Goal: Navigation & Orientation: Go to known website

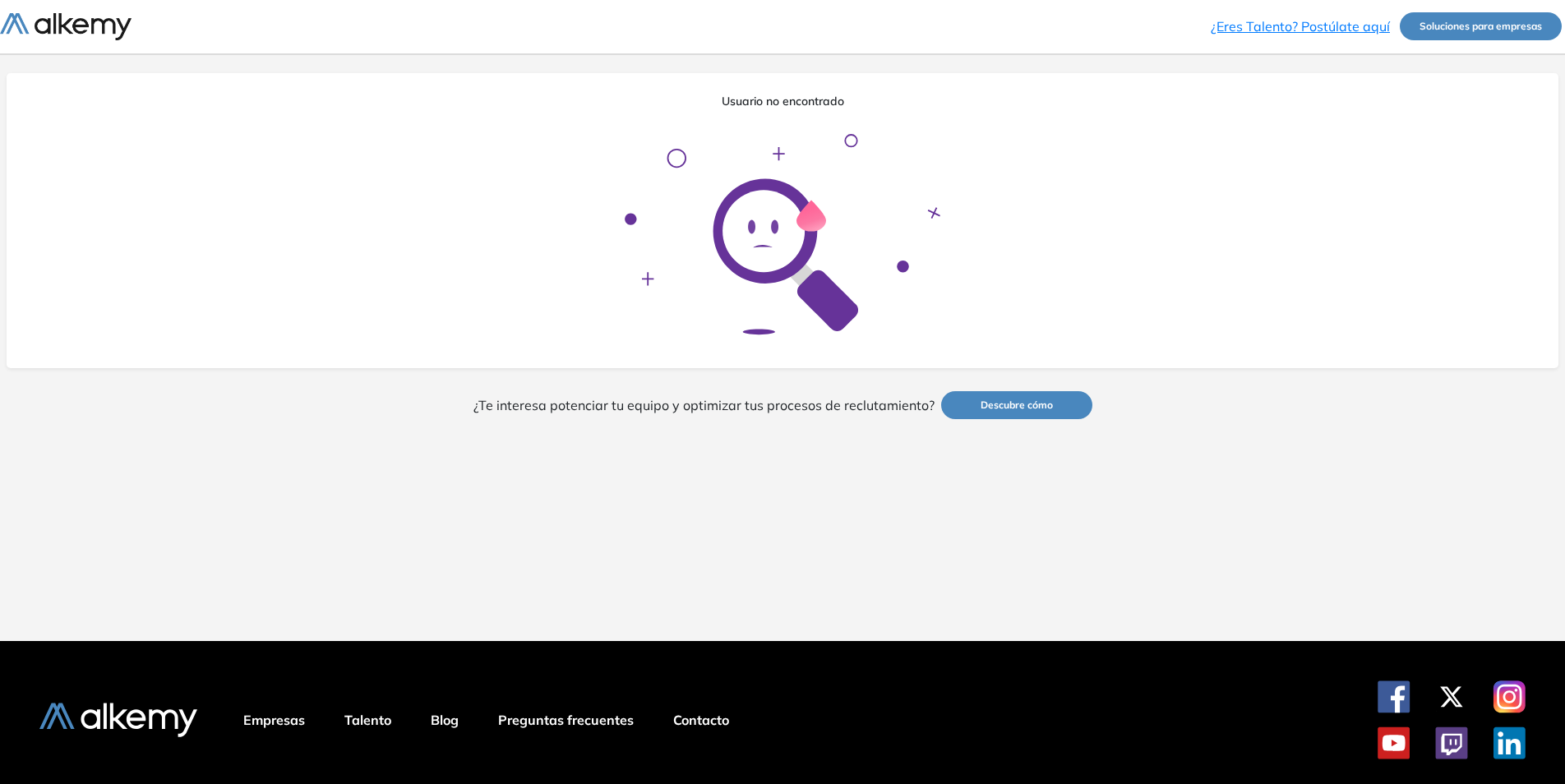
click at [90, 20] on img at bounding box center [66, 27] width 132 height 27
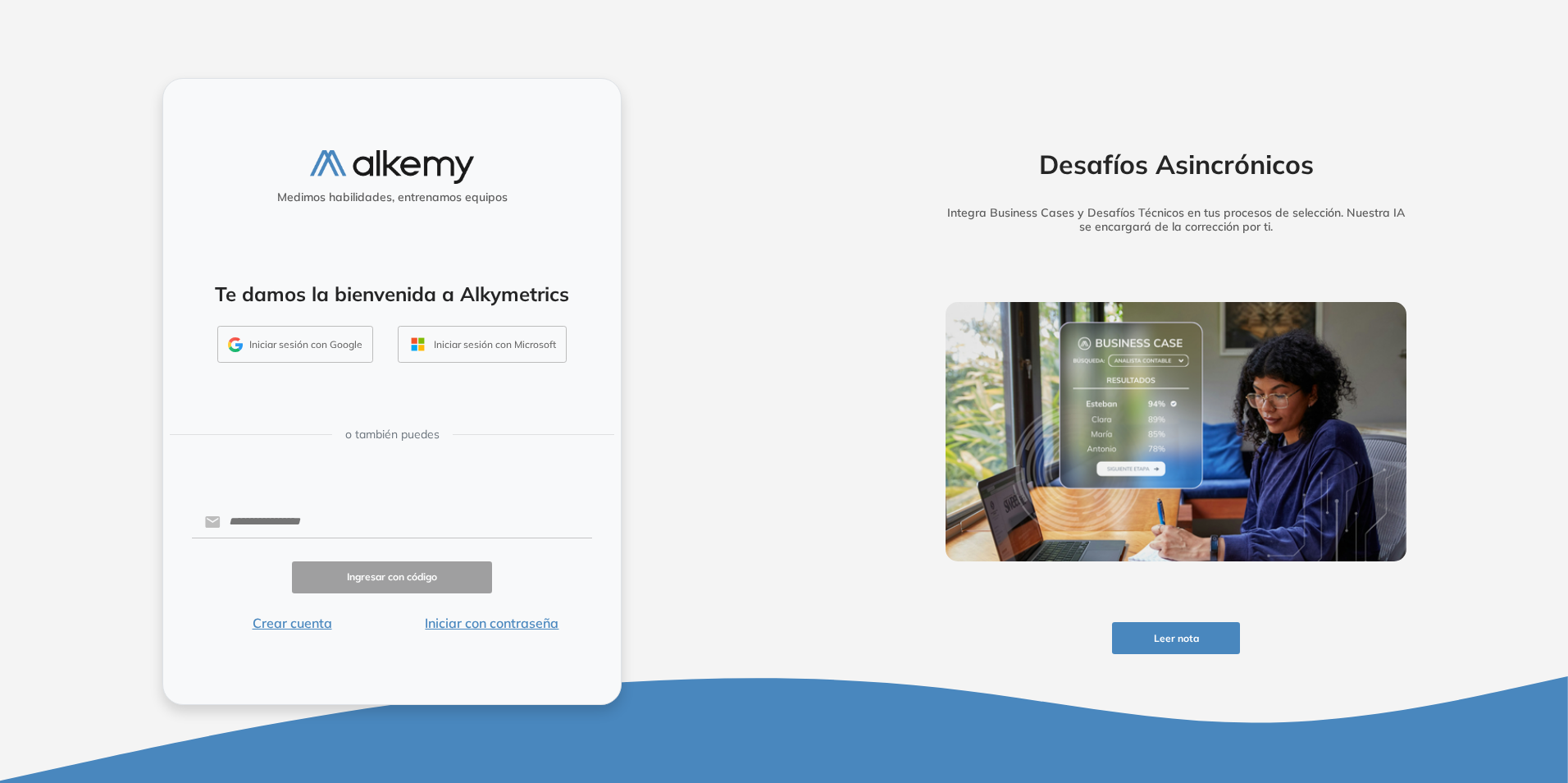
click at [324, 339] on button "Iniciar sesión con Google" at bounding box center [295, 345] width 156 height 38
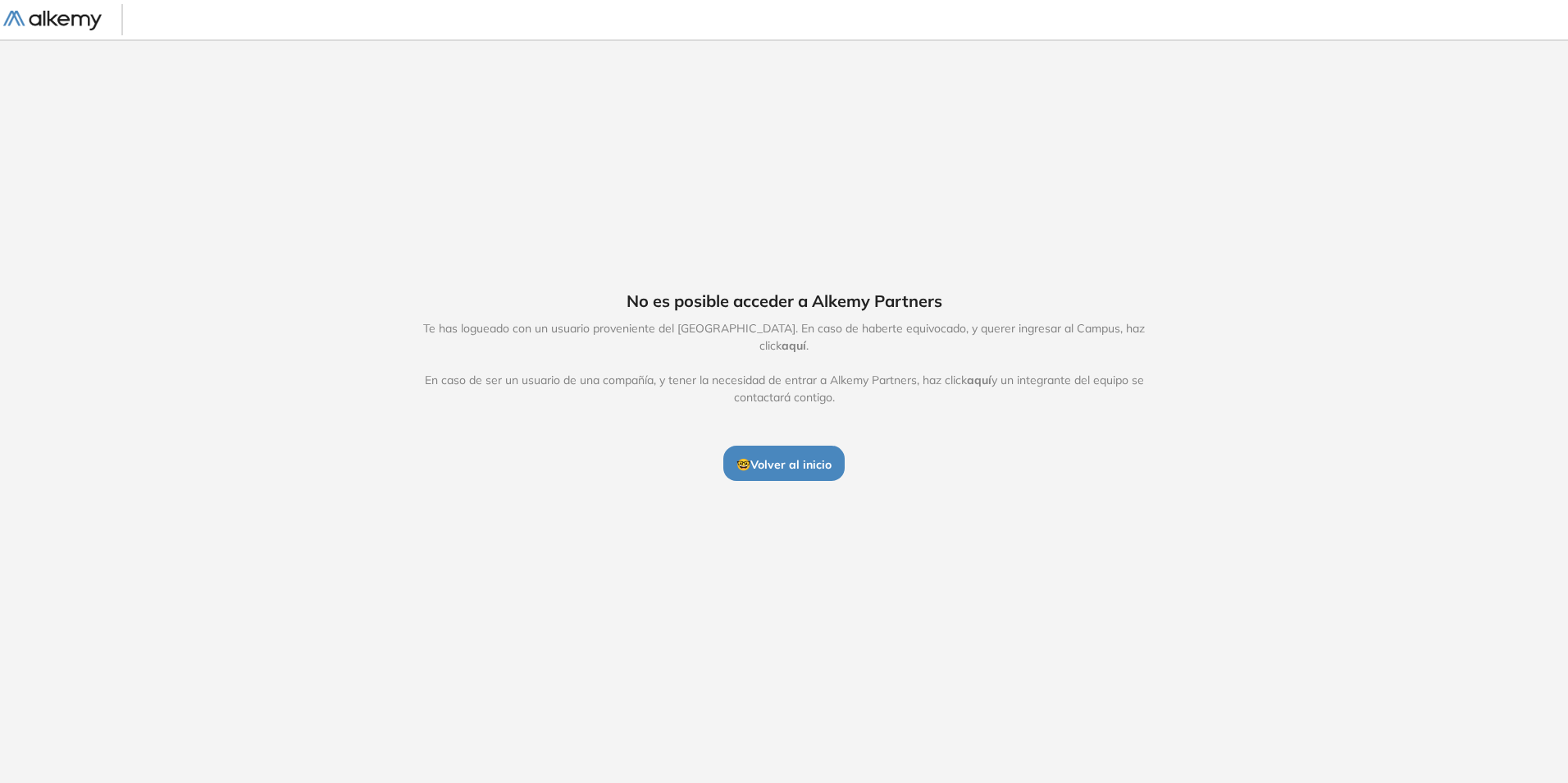
click at [800, 459] on span "🤓 Volver al inicio" at bounding box center [784, 465] width 95 height 14
